Goal: Task Accomplishment & Management: Manage account settings

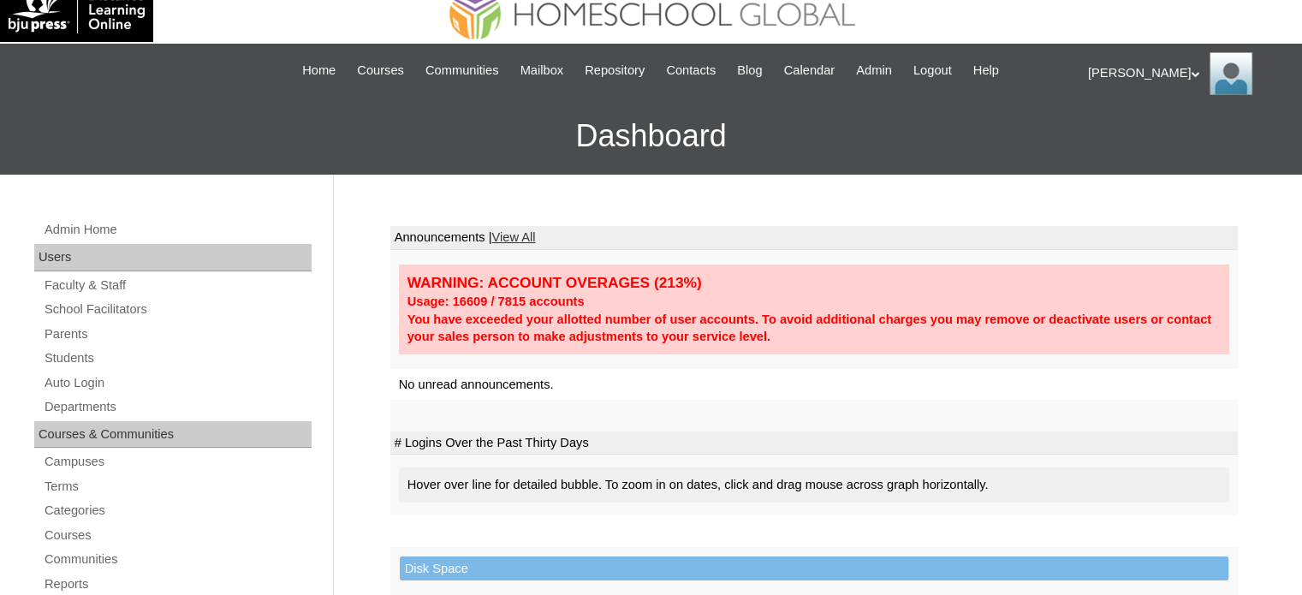
scroll to position [86, 0]
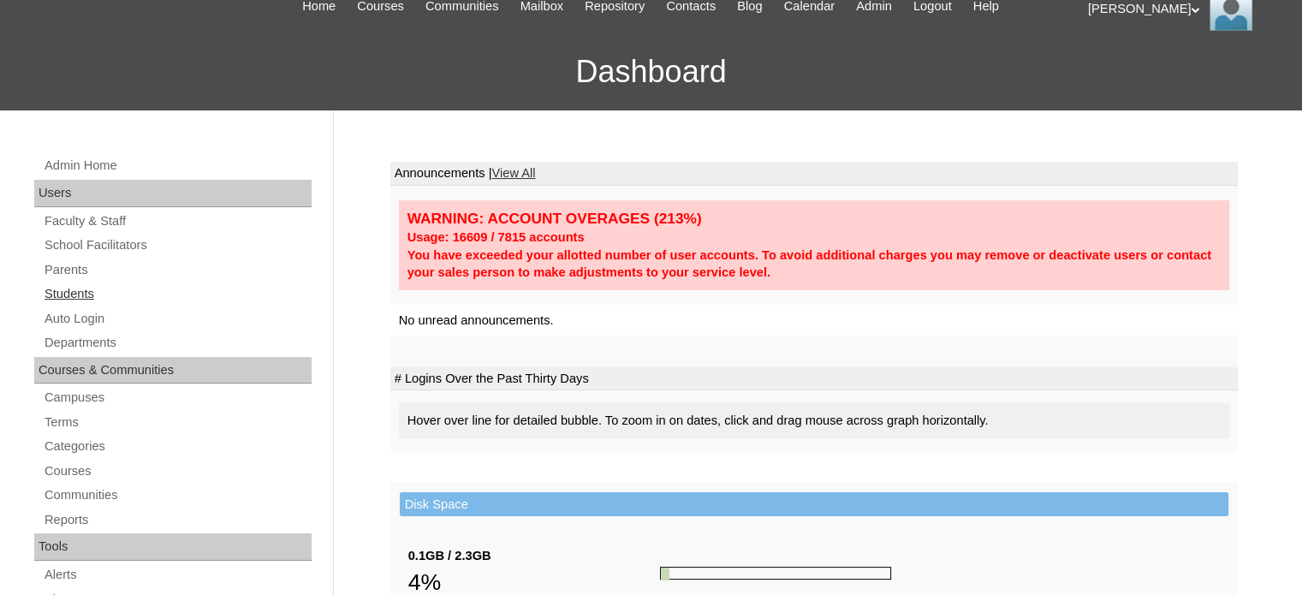
click at [76, 294] on link "Students" at bounding box center [177, 293] width 269 height 21
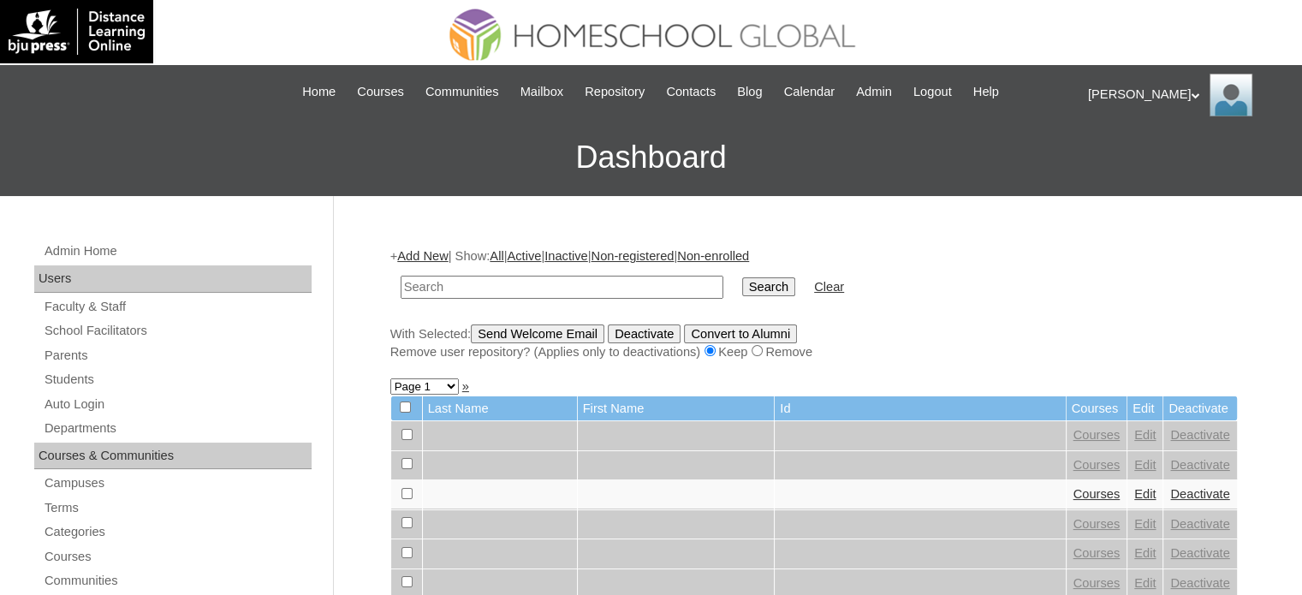
click at [564, 283] on input "text" at bounding box center [562, 287] width 323 height 23
type input "castellon"
click at [742, 277] on input "Search" at bounding box center [768, 286] width 53 height 19
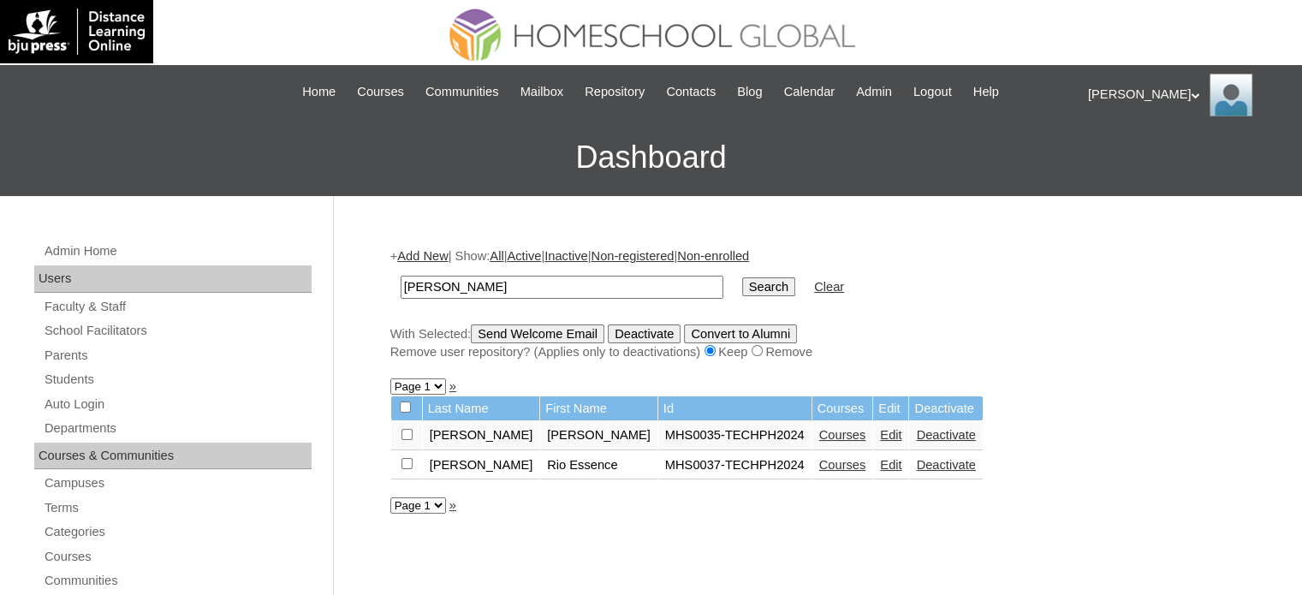
click at [819, 434] on link "Courses" at bounding box center [842, 435] width 47 height 14
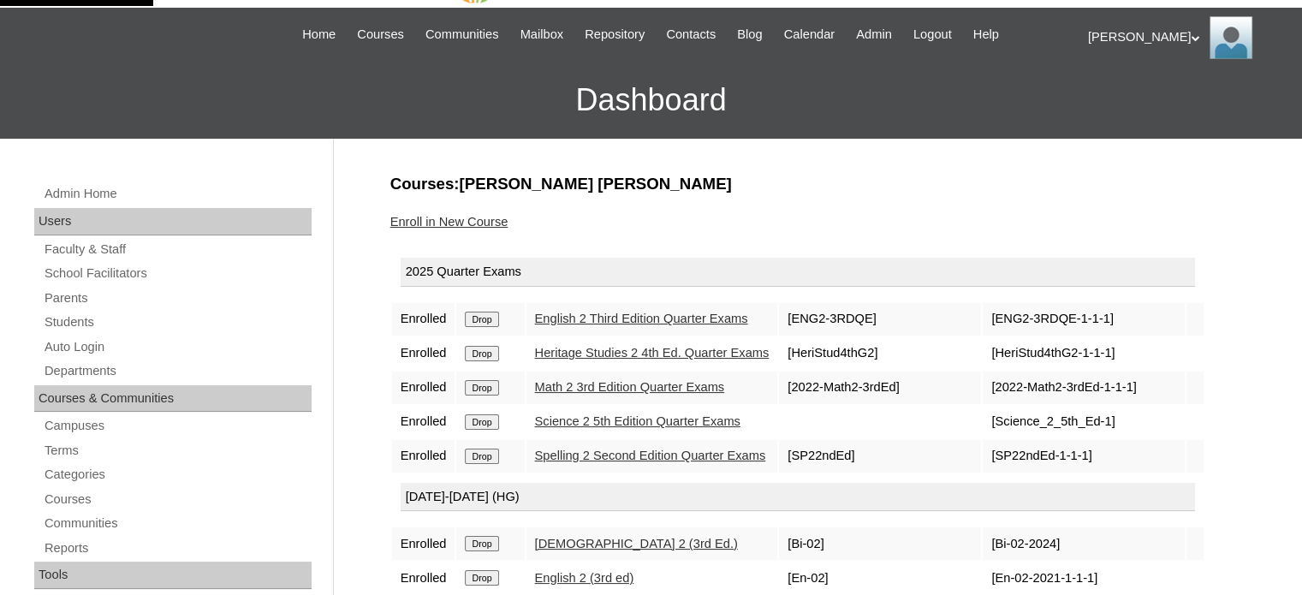
scroll to position [86, 0]
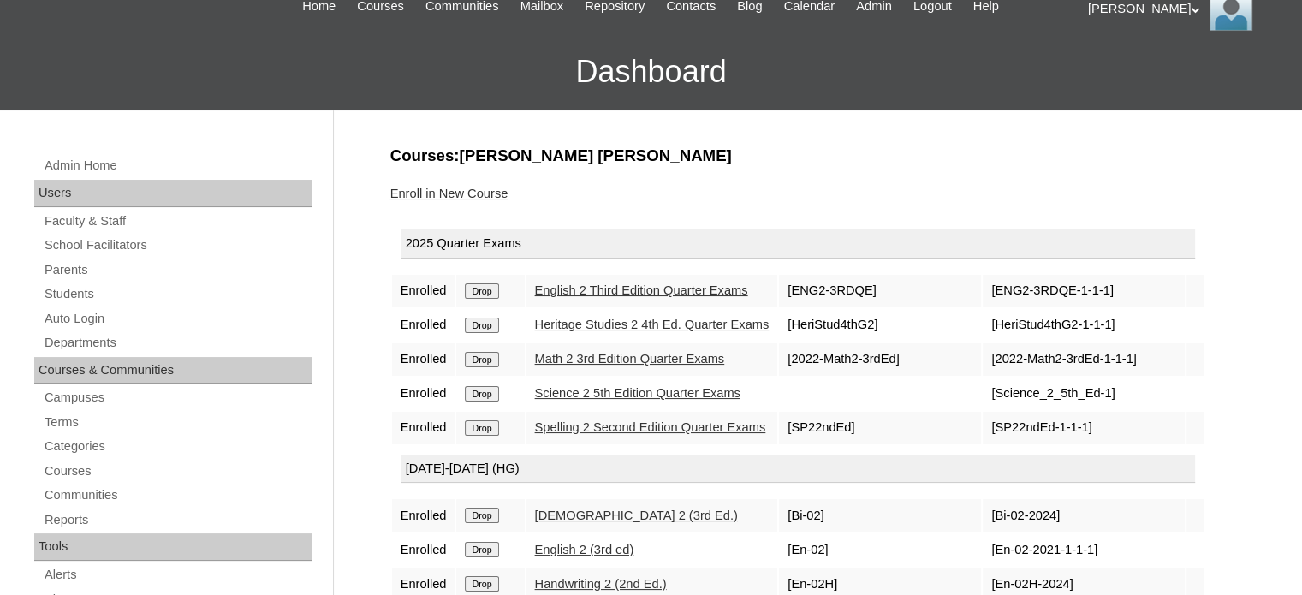
click at [302, 11] on span "Home" at bounding box center [318, 7] width 33 height 20
